Goal: Information Seeking & Learning: Learn about a topic

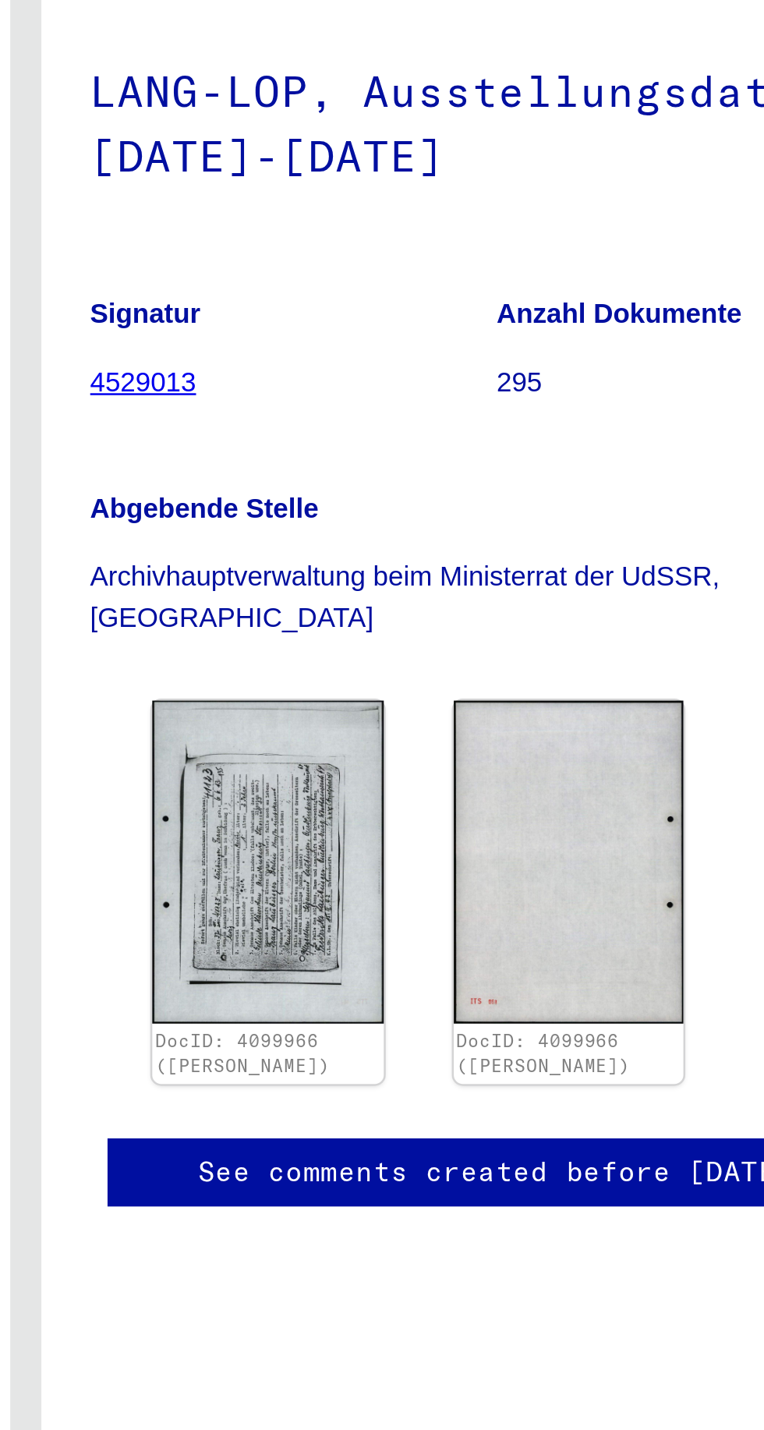
click at [475, 484] on img at bounding box center [479, 503] width 93 height 129
click at [471, 486] on img at bounding box center [479, 503] width 93 height 129
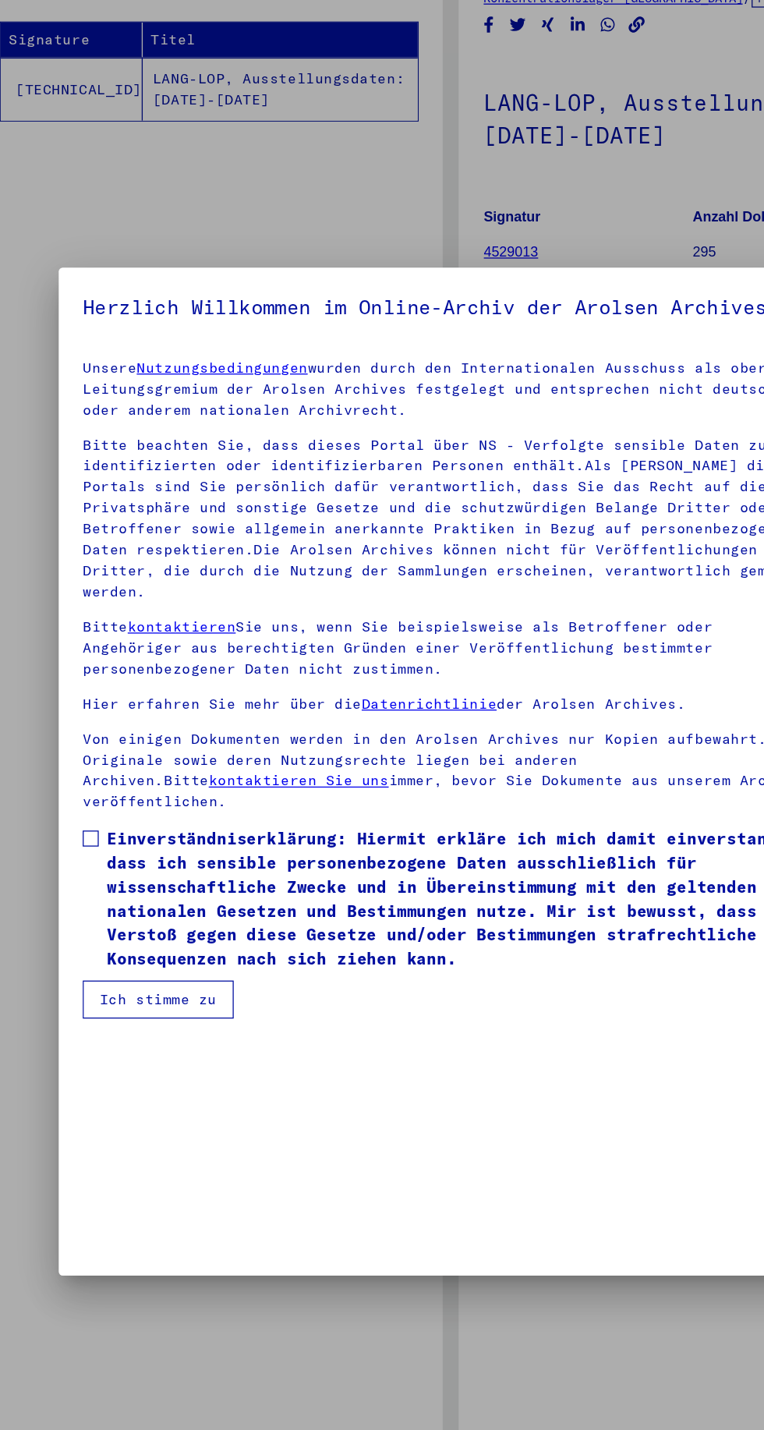
click at [102, 761] on span at bounding box center [101, 767] width 12 height 12
click at [136, 882] on button "Ich stimme zu" at bounding box center [154, 893] width 118 height 30
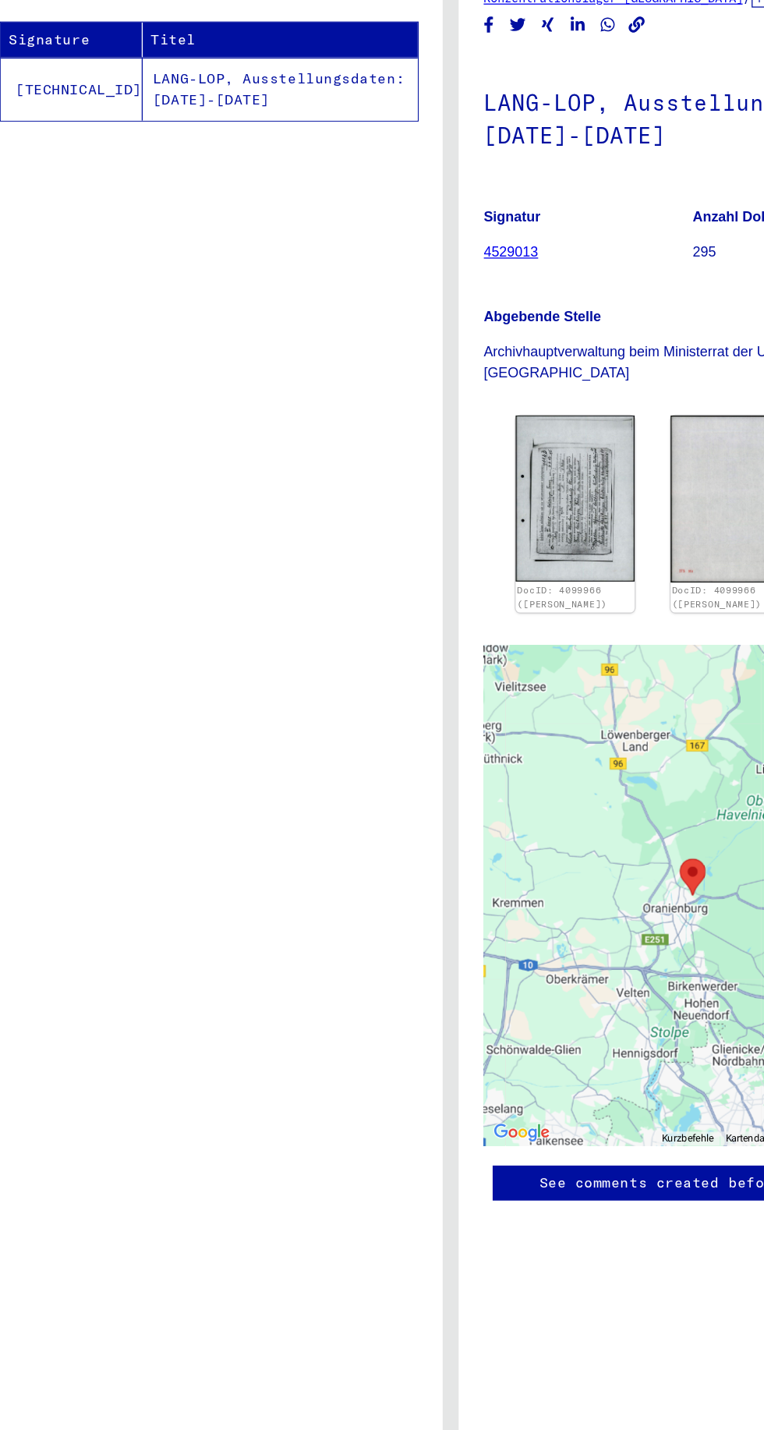
click at [150, 886] on div "Topics Signature Titel [TECHNICAL_ID] LANG-LOP, Ausstellungsdaten: [DATE]-[DATE]" at bounding box center [194, 739] width 364 height 1342
click at [486, 484] on img at bounding box center [479, 501] width 93 height 129
